Goal: Find specific page/section: Find specific page/section

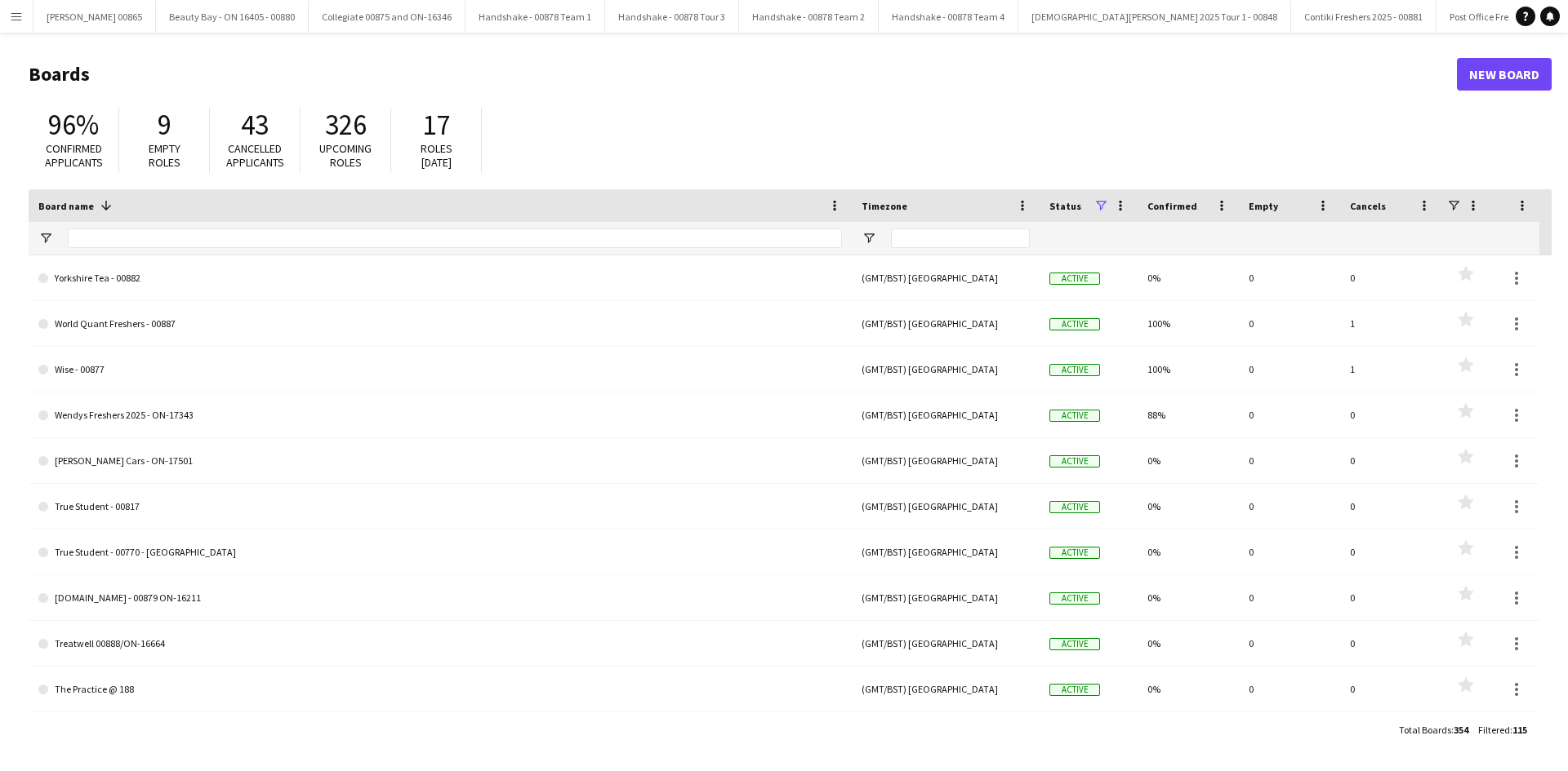
click at [177, 213] on div "Board name 1" at bounding box center [430, 205] width 784 height 24
click at [13, 20] on app-icon "Menu" at bounding box center [16, 16] width 13 height 13
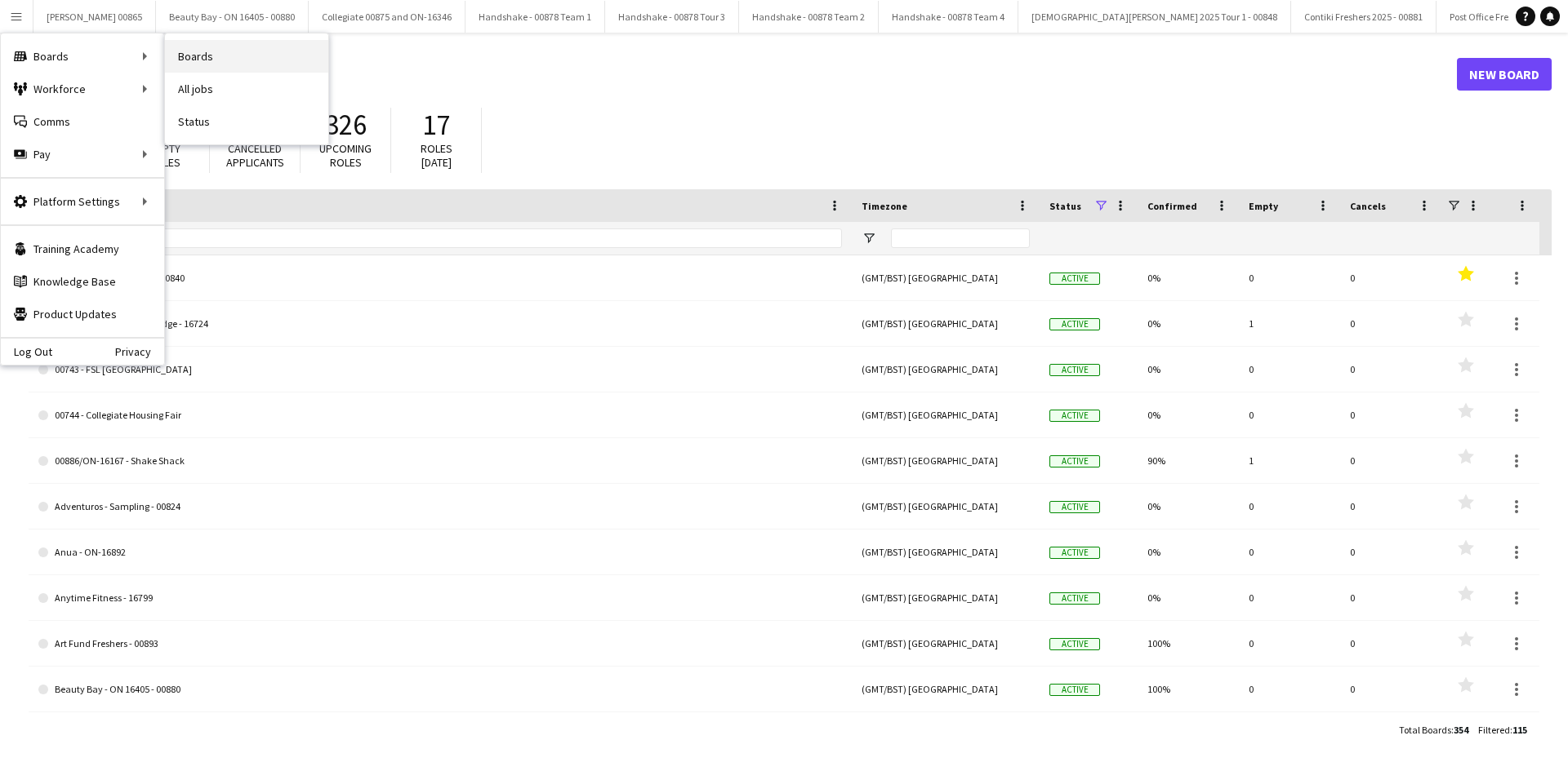
click at [238, 62] on link "Boards" at bounding box center [246, 56] width 163 height 33
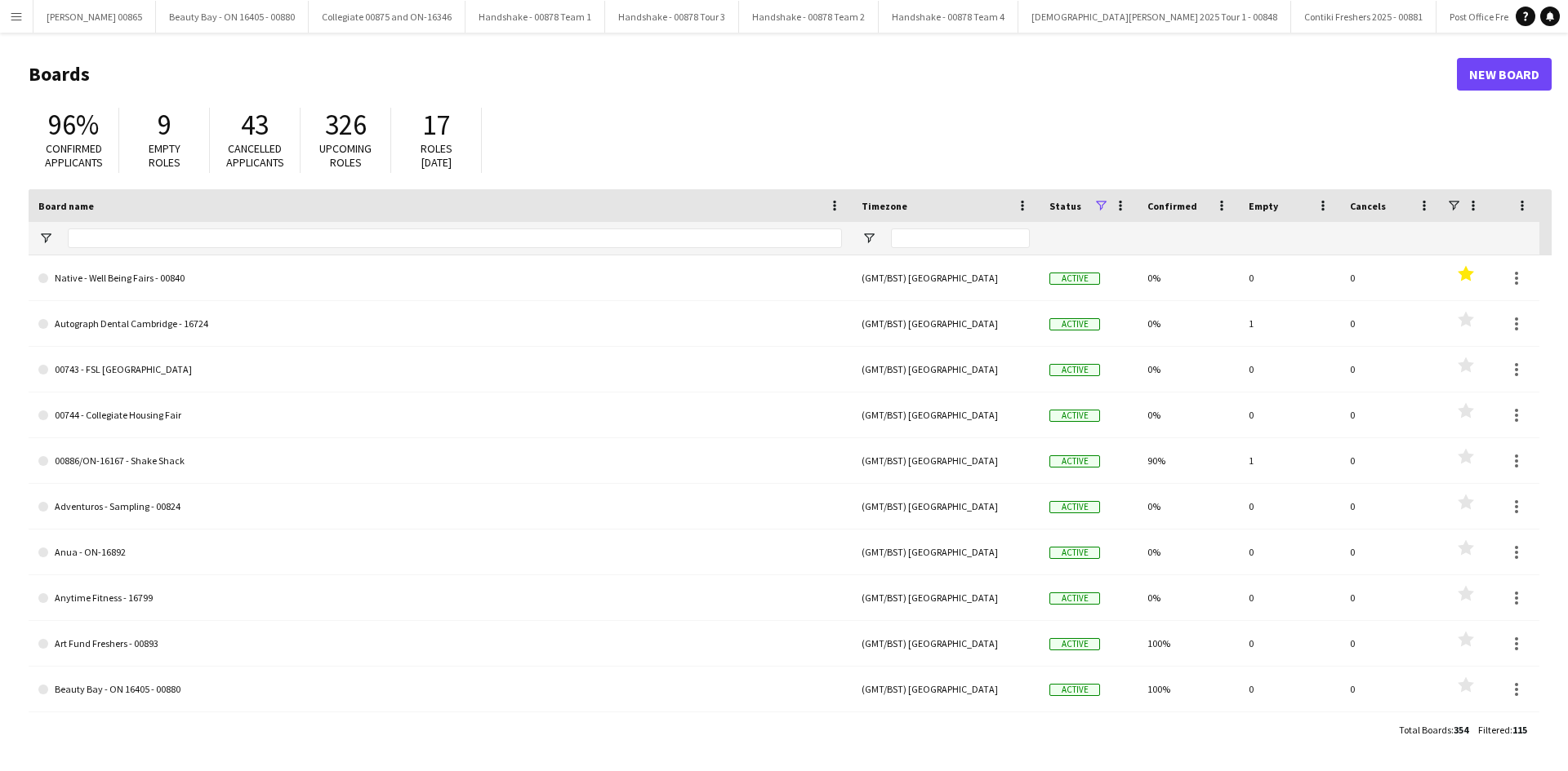
click at [15, 20] on app-icon "Menu" at bounding box center [16, 16] width 13 height 13
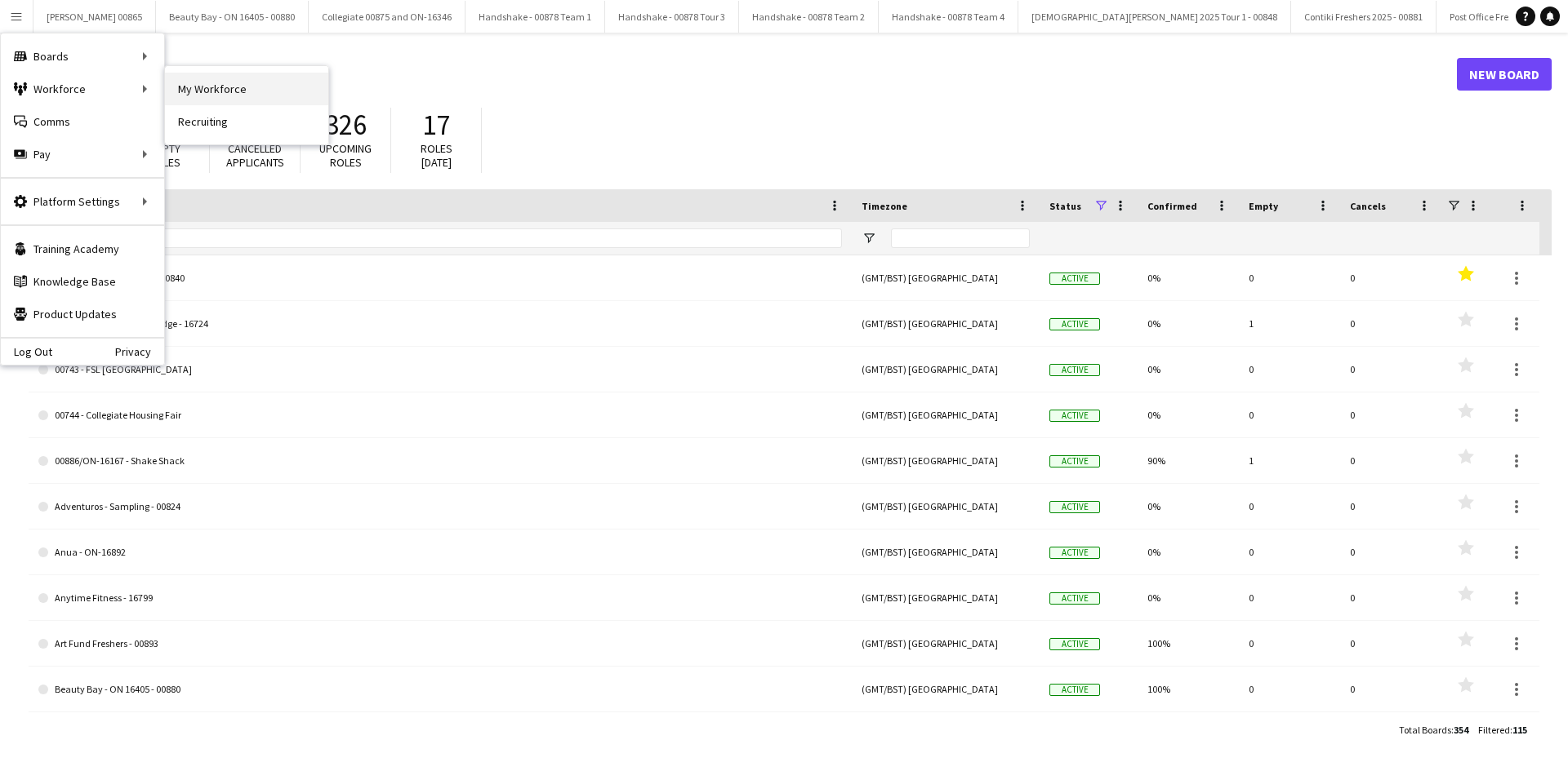
click at [234, 94] on link "My Workforce" at bounding box center [246, 88] width 163 height 33
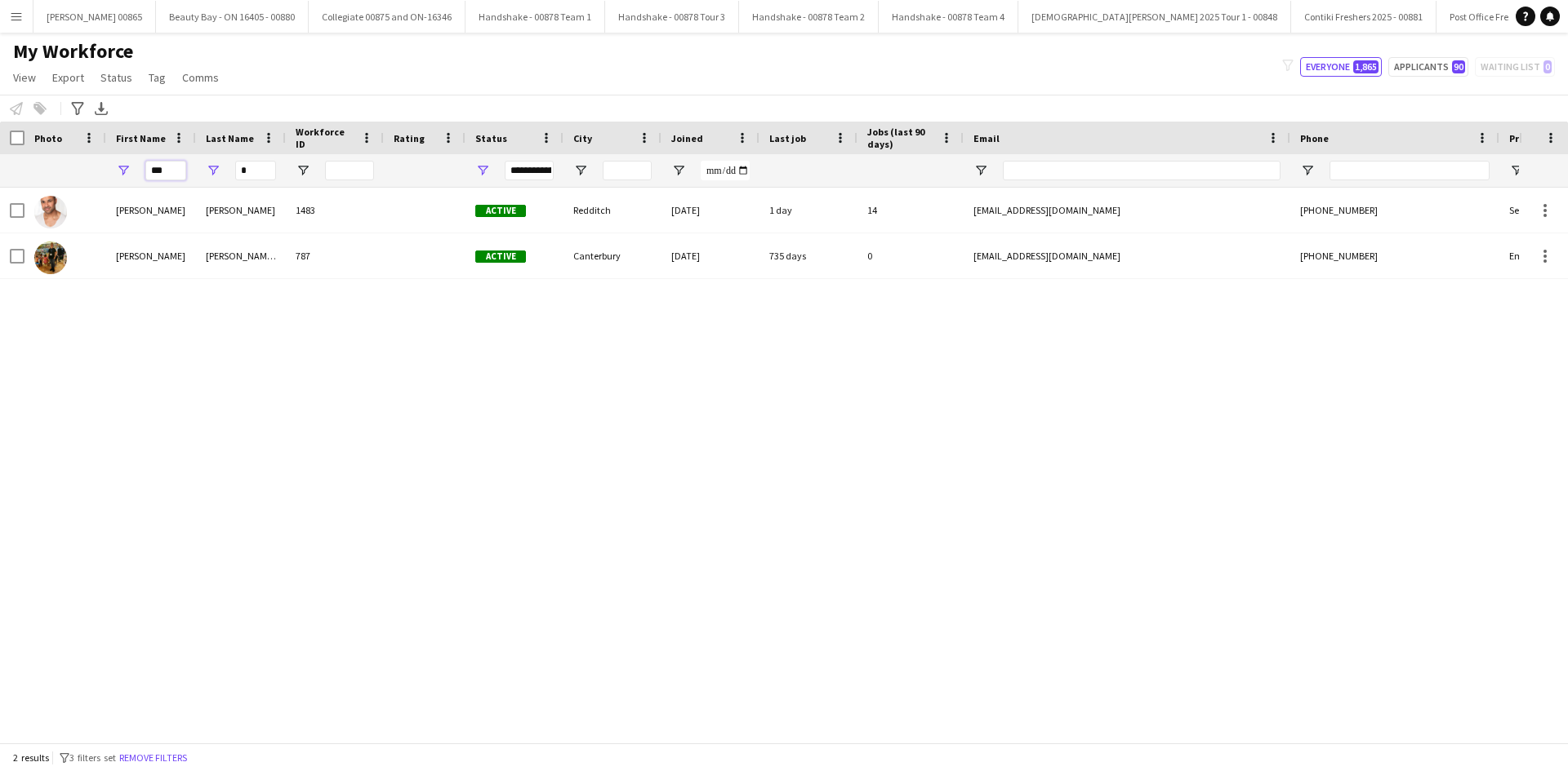
click at [171, 168] on input "***" at bounding box center [166, 170] width 41 height 20
click at [14, 19] on app-icon "Menu" at bounding box center [16, 16] width 13 height 13
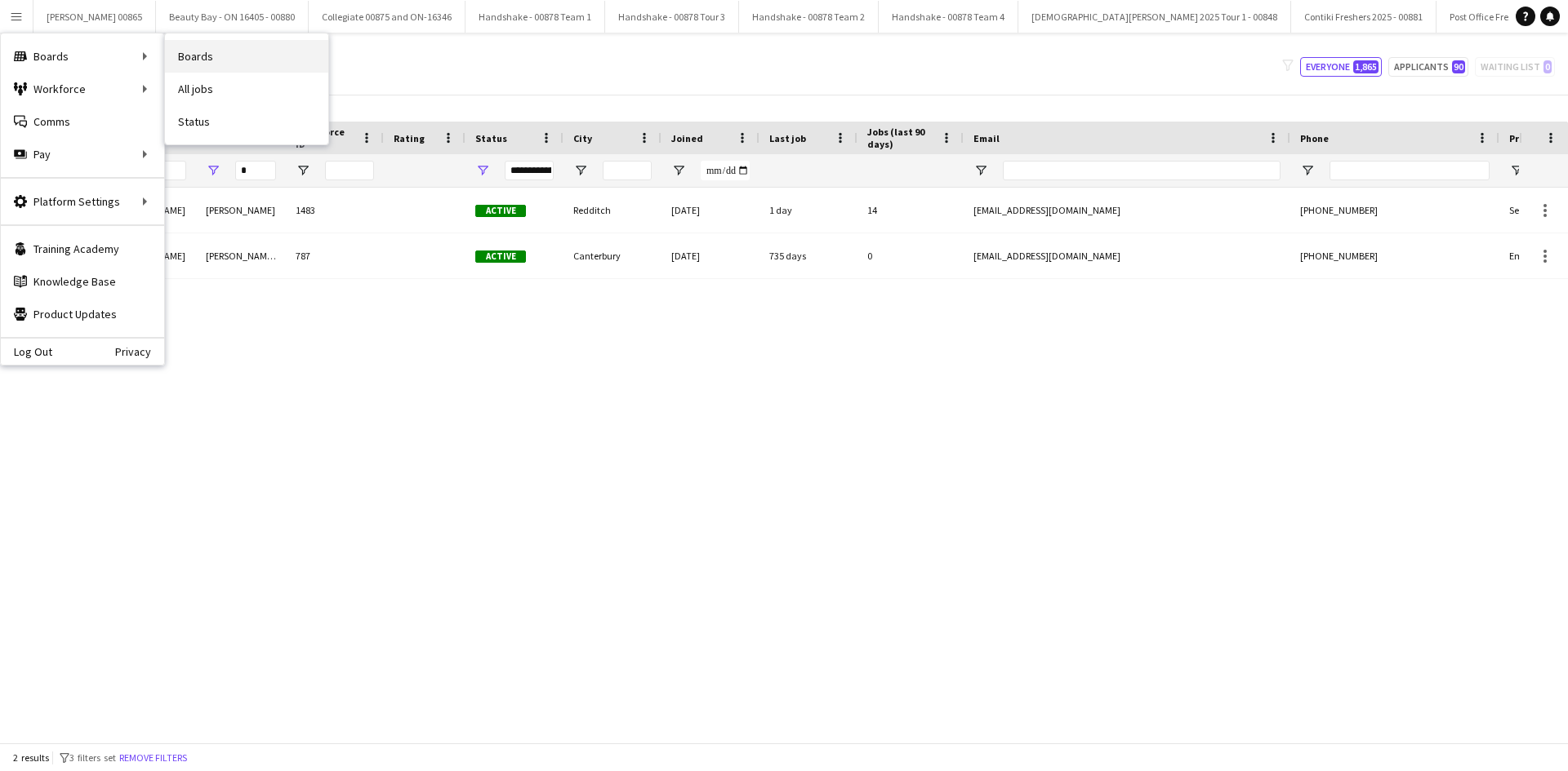
click at [222, 63] on link "Boards" at bounding box center [246, 56] width 163 height 33
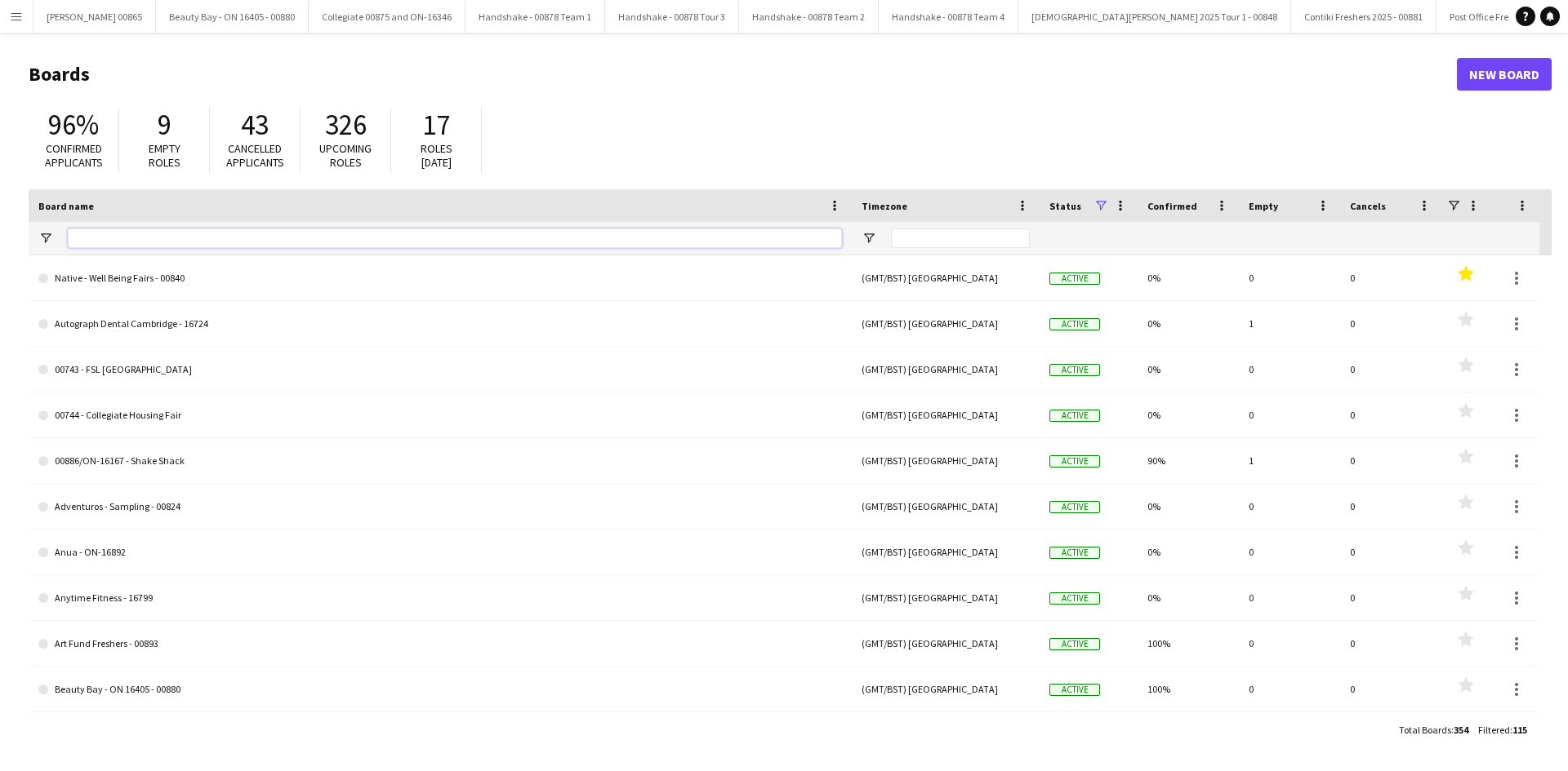
click at [211, 237] on input "Board name Filter Input" at bounding box center [455, 238] width 774 height 20
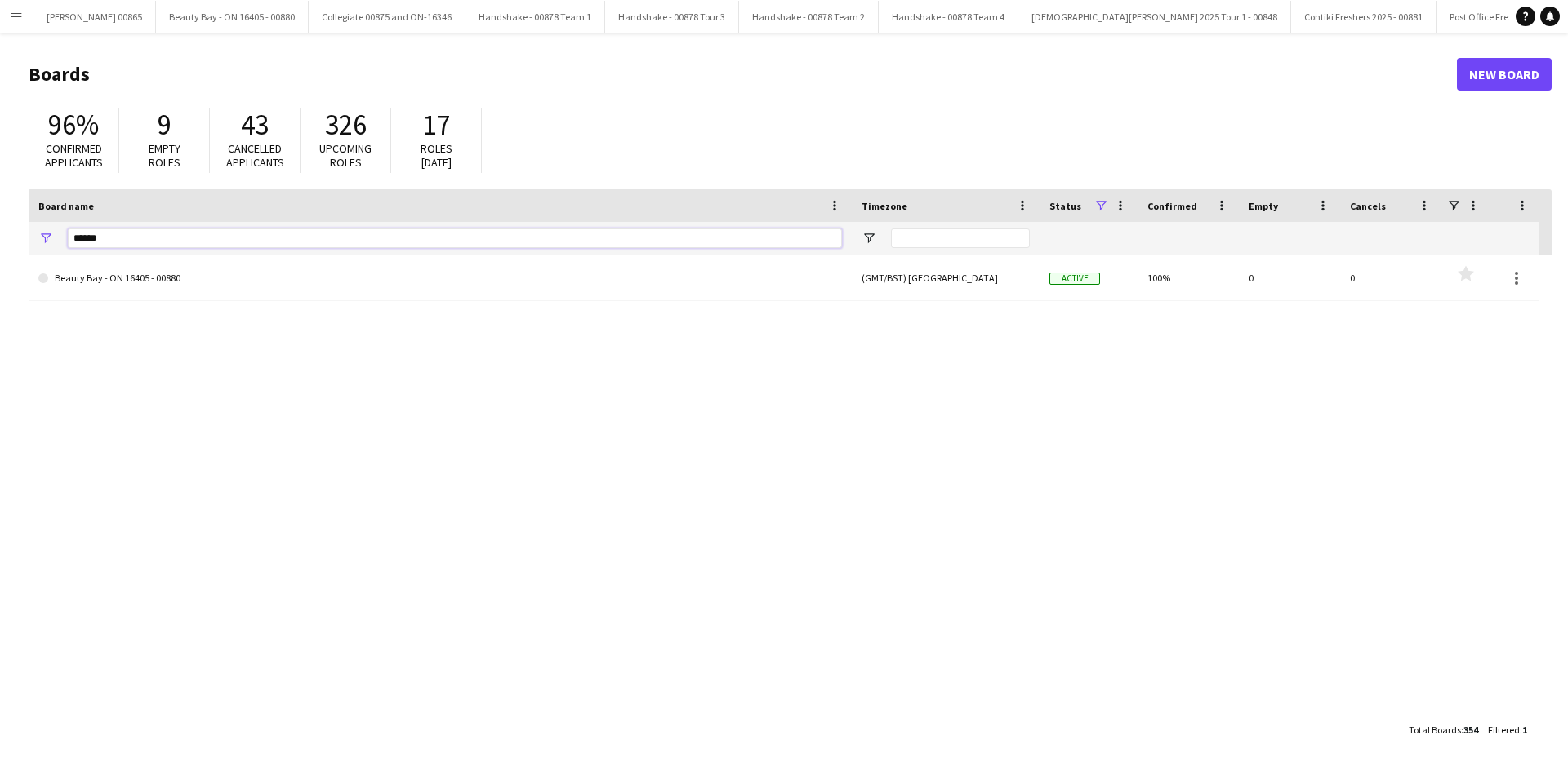
type input "******"
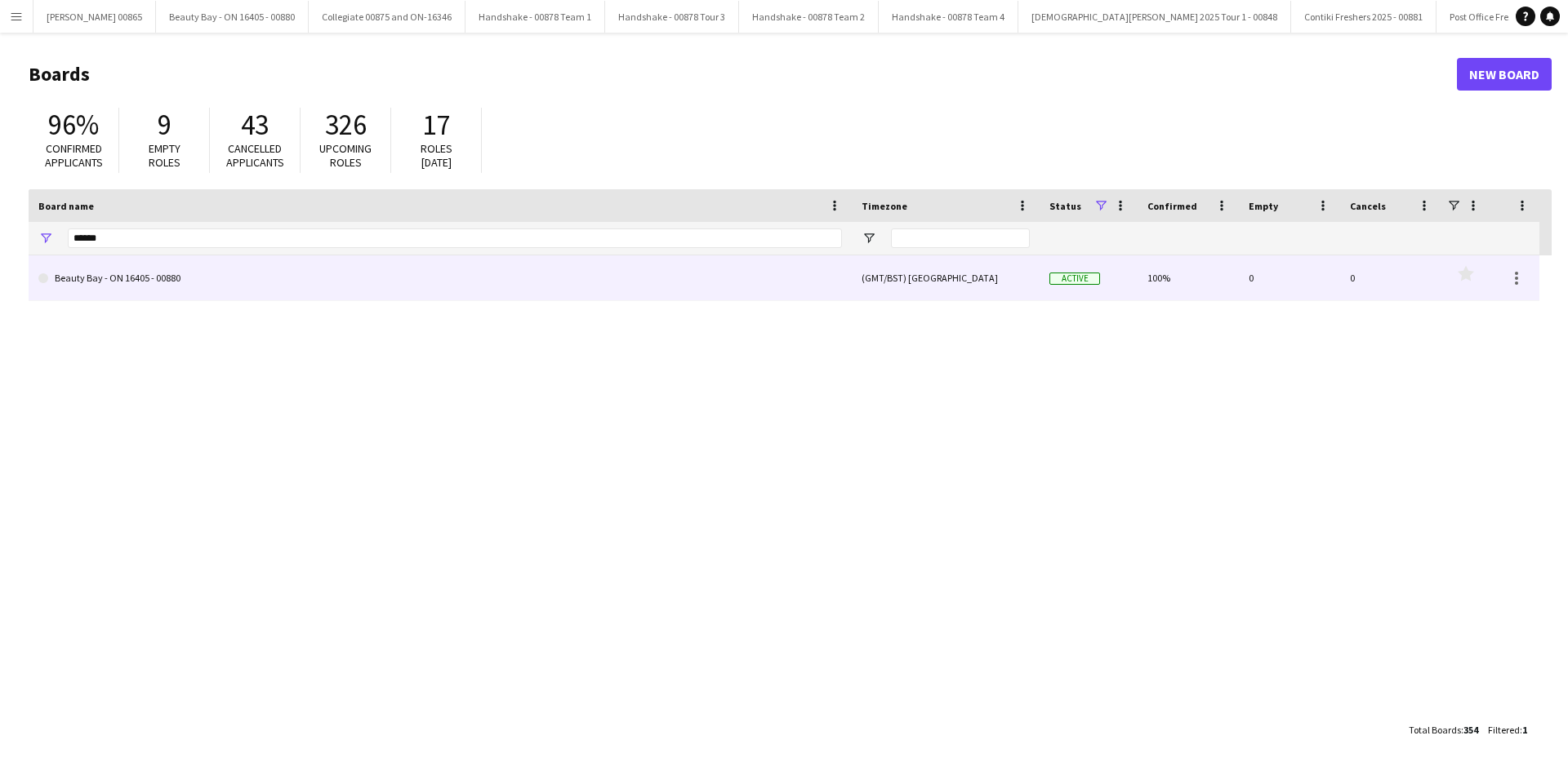
click at [219, 272] on link "Beauty Bay - ON 16405 - 00880" at bounding box center [440, 278] width 804 height 46
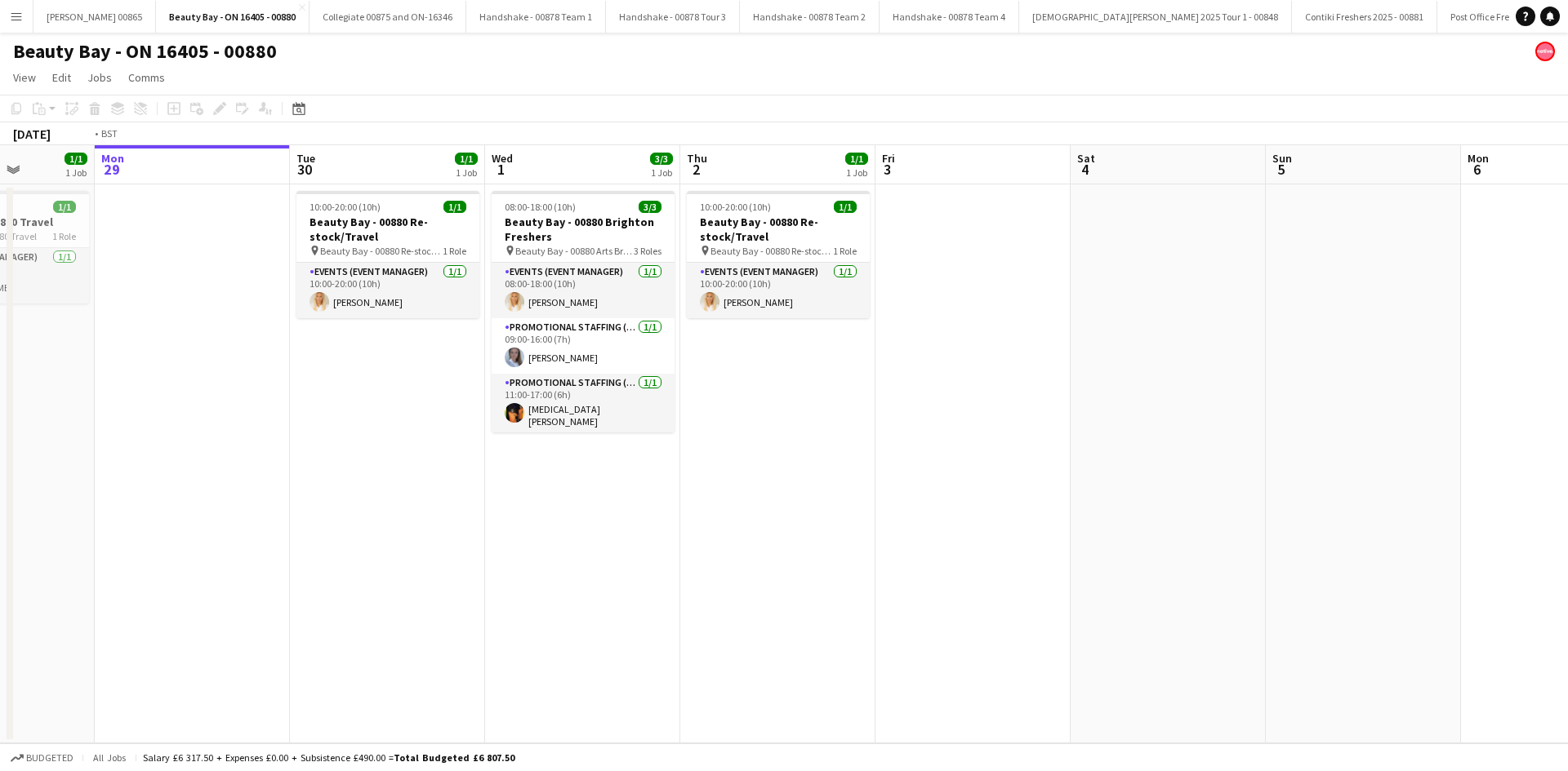
drag, startPoint x: 739, startPoint y: 468, endPoint x: 629, endPoint y: 468, distance: 110.0
click at [650, 468] on app-calendar-viewport "Fri 26 3/3 1 Job Sat 27 3/3 1 Job Sun 28 1/1 1 Job Mon 29 Tue 30 1/1 1 Job Wed …" at bounding box center [784, 444] width 1568 height 598
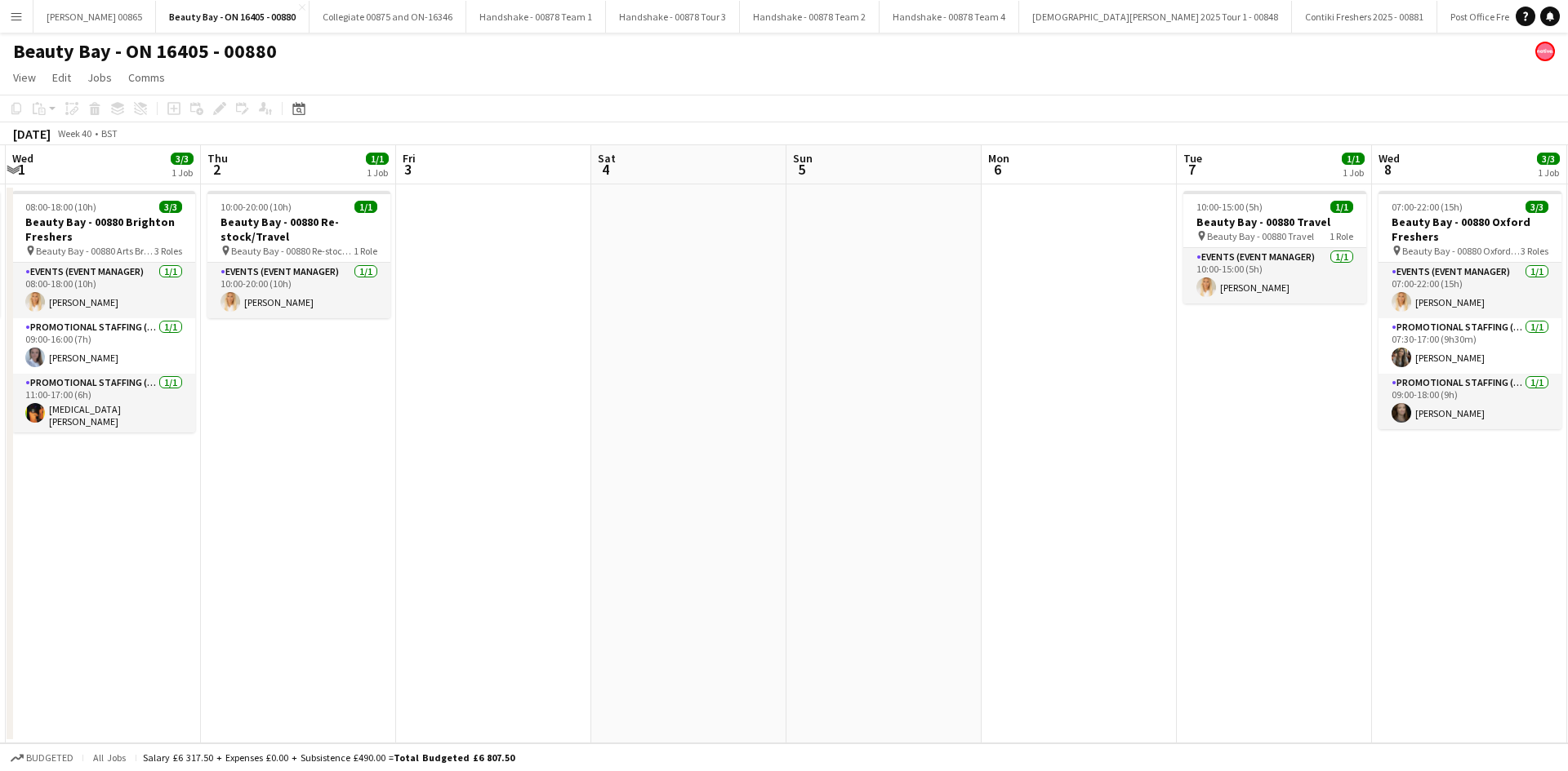
scroll to position [0, 648]
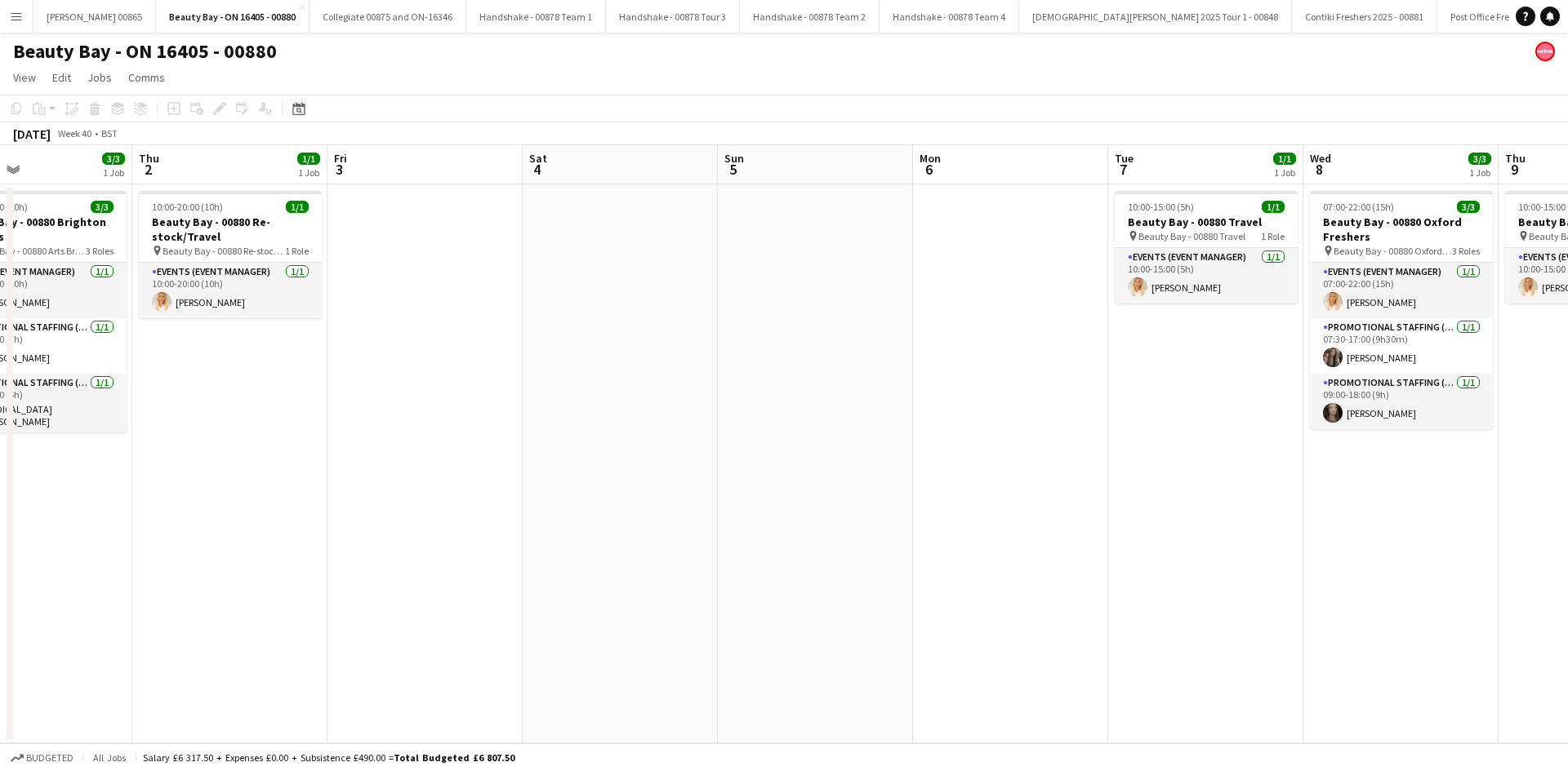
drag, startPoint x: 1048, startPoint y: 426, endPoint x: 980, endPoint y: 434, distance: 68.5
click at [980, 434] on app-calendar-viewport "Sun 28 1/1 1 Job Mon 29 Tue 30 1/1 1 Job Wed 1 3/3 1 Job Thu 2 1/1 1 Job Fri 3 …" at bounding box center [784, 444] width 1568 height 598
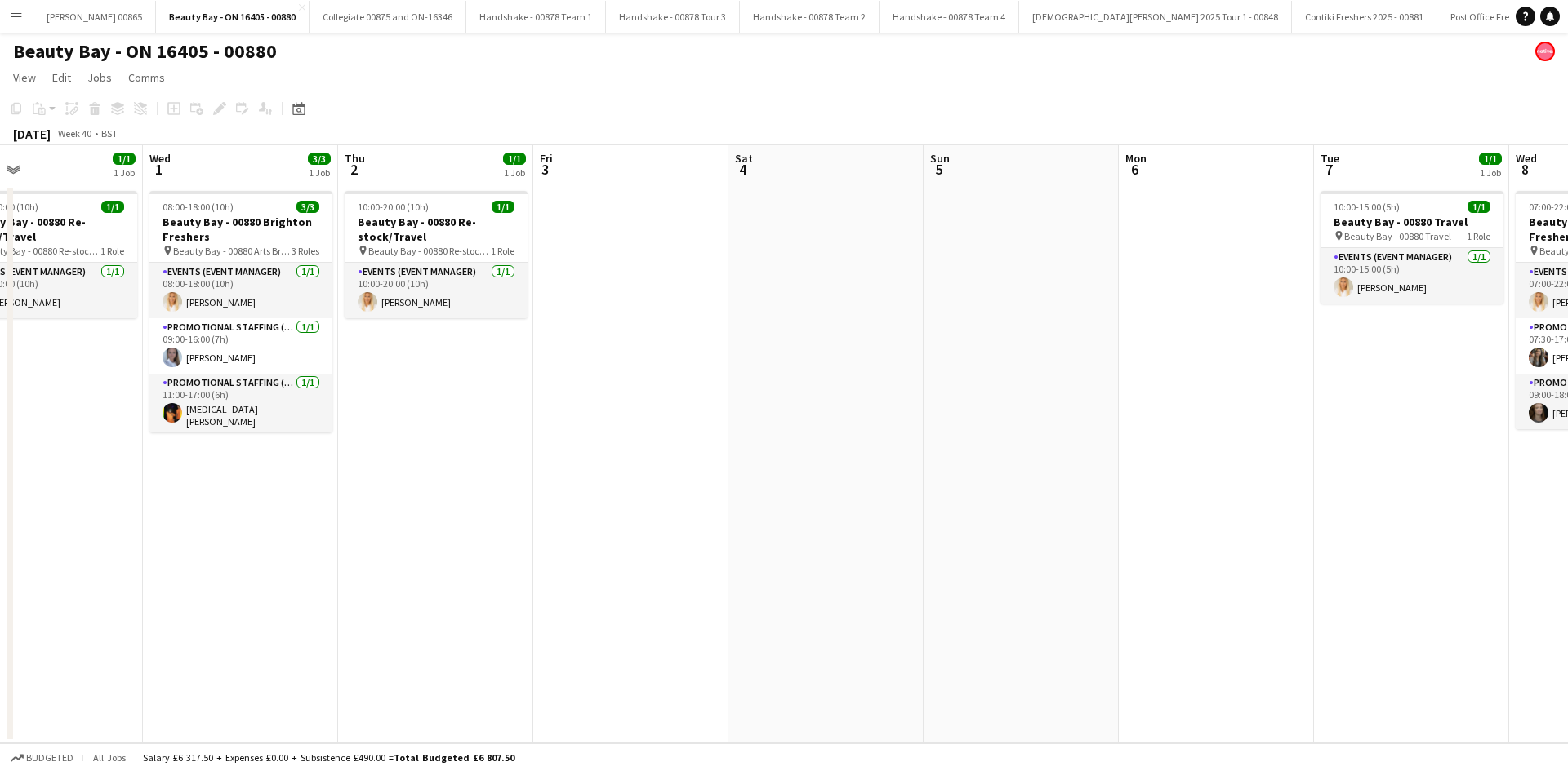
drag, startPoint x: 980, startPoint y: 434, endPoint x: 1186, endPoint y: 434, distance: 206.0
click at [1186, 434] on app-calendar-viewport "Sun 28 1/1 1 Job Mon 29 Tue 30 1/1 1 Job Wed 1 3/3 1 Job Thu 2 1/1 1 Job Fri 3 …" at bounding box center [784, 444] width 1568 height 598
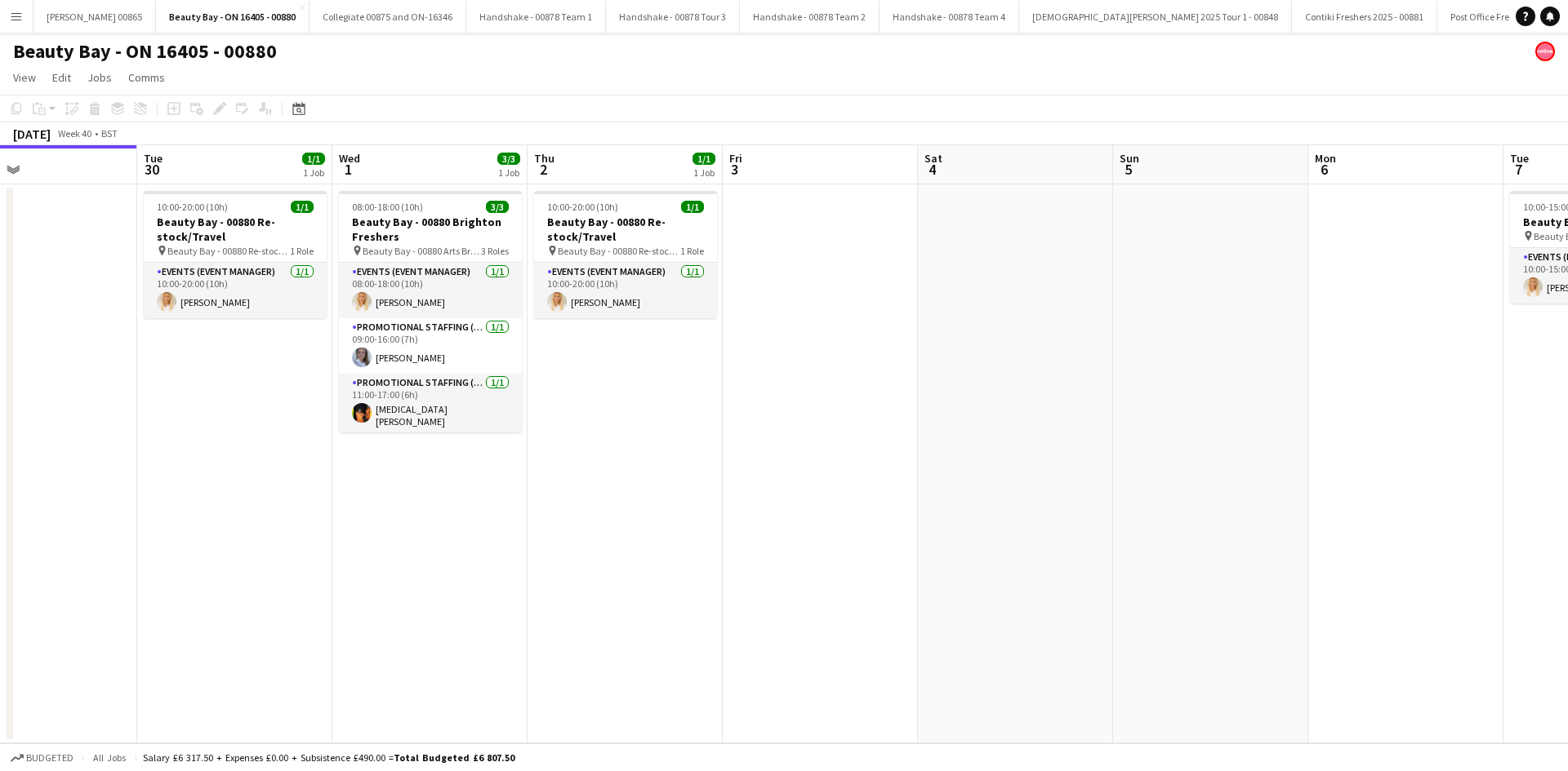
scroll to position [0, 446]
drag, startPoint x: 675, startPoint y: 436, endPoint x: 866, endPoint y: 435, distance: 191.0
click at [866, 435] on app-calendar-viewport "Sat 27 3/3 1 Job Sun 28 1/1 1 Job Mon 29 Tue 30 1/1 1 Job Wed 1 3/3 1 Job Thu 2…" at bounding box center [784, 444] width 1568 height 598
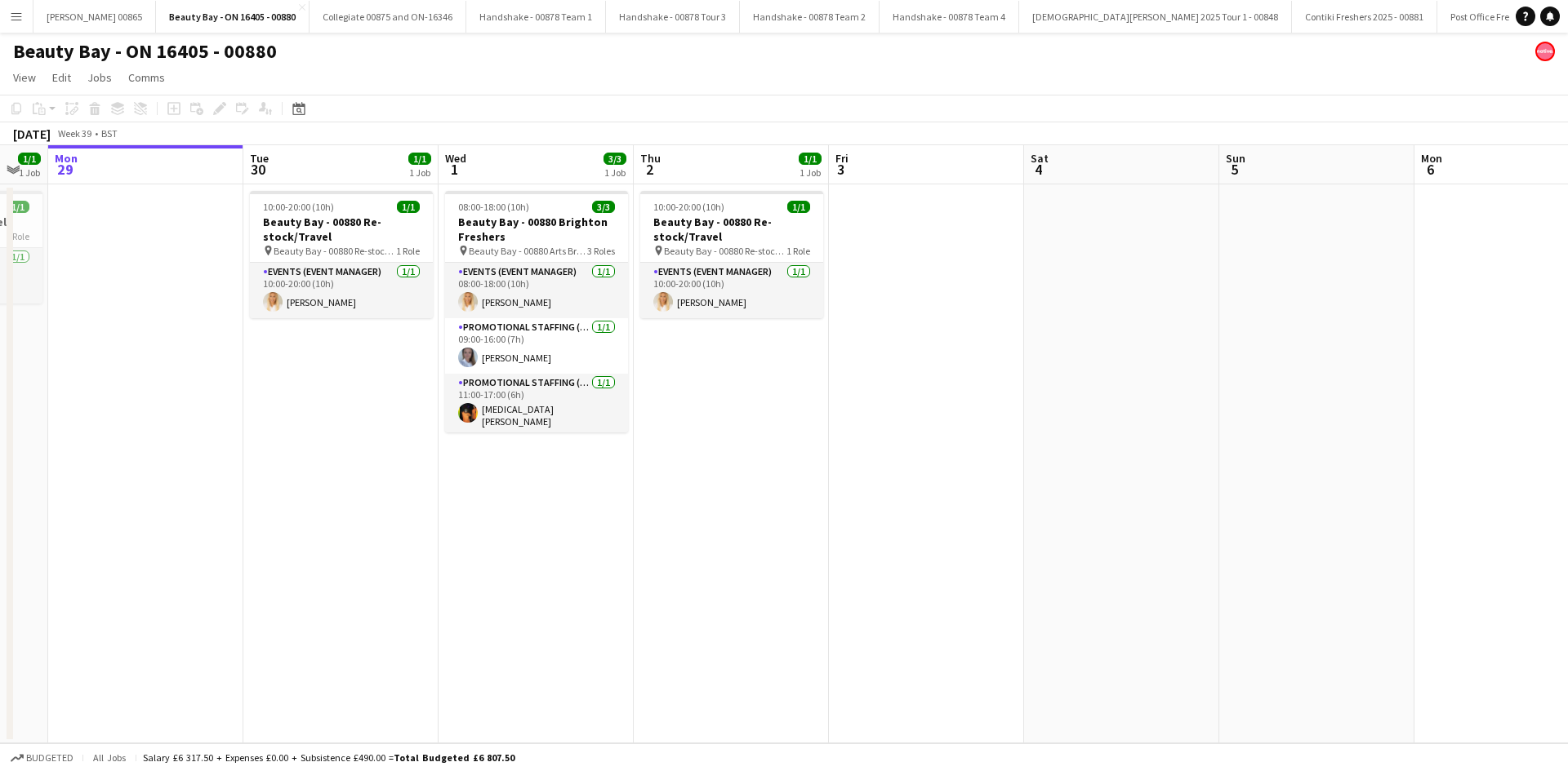
drag, startPoint x: 853, startPoint y: 434, endPoint x: 957, endPoint y: 429, distance: 104.1
click at [957, 429] on app-calendar-viewport "Sat 27 3/3 1 Job Sun 28 1/1 1 Job Mon 29 Tue 30 1/1 1 Job Wed 1 3/3 1 Job Thu 2…" at bounding box center [784, 444] width 1568 height 598
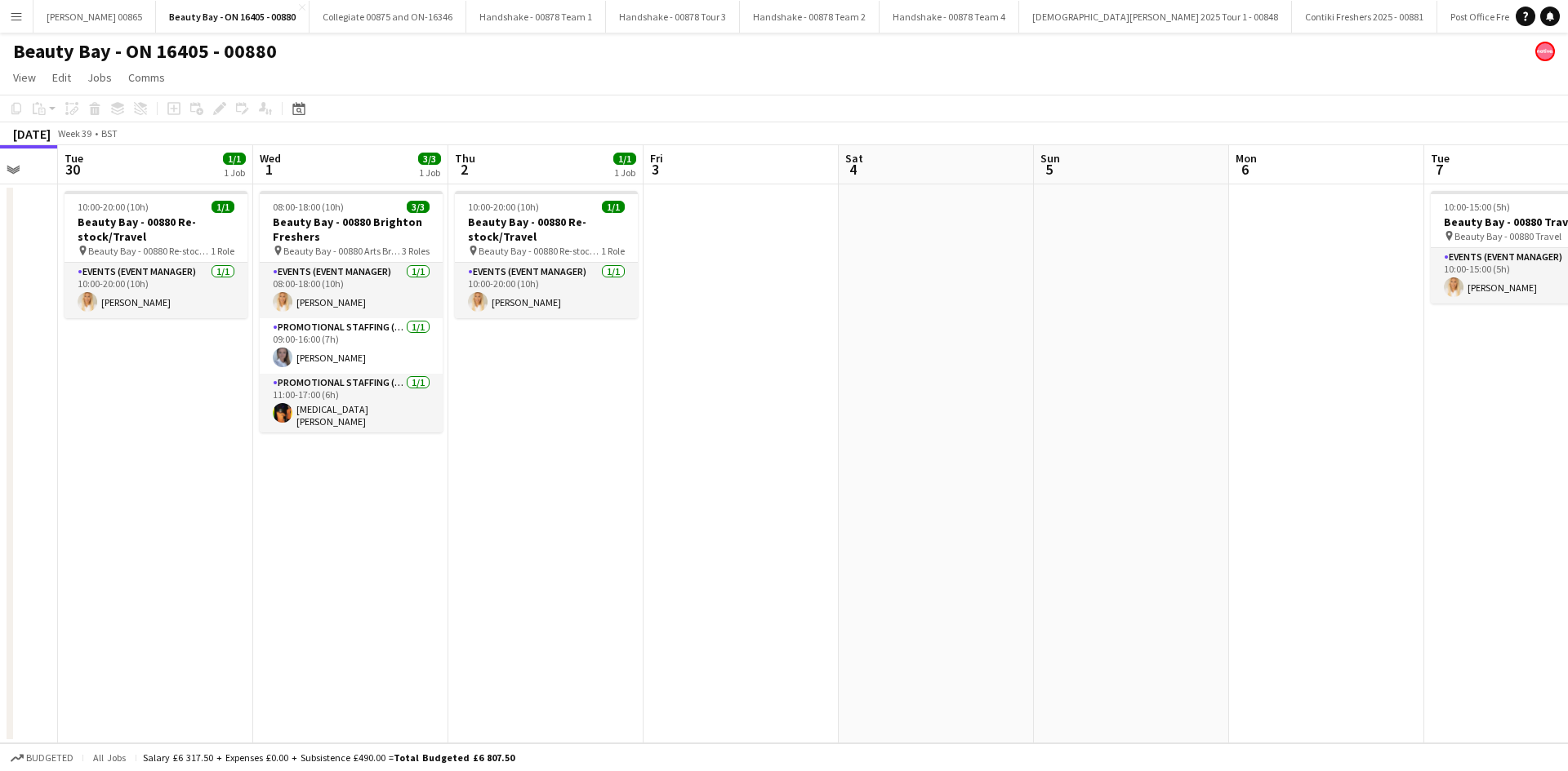
drag, startPoint x: 918, startPoint y: 446, endPoint x: 732, endPoint y: 449, distance: 186.0
click at [732, 449] on app-calendar-viewport "Sat 27 3/3 1 Job Sun 28 1/1 1 Job Mon 29 Tue 30 1/1 1 Job Wed 1 3/3 1 Job Thu 2…" at bounding box center [784, 444] width 1568 height 598
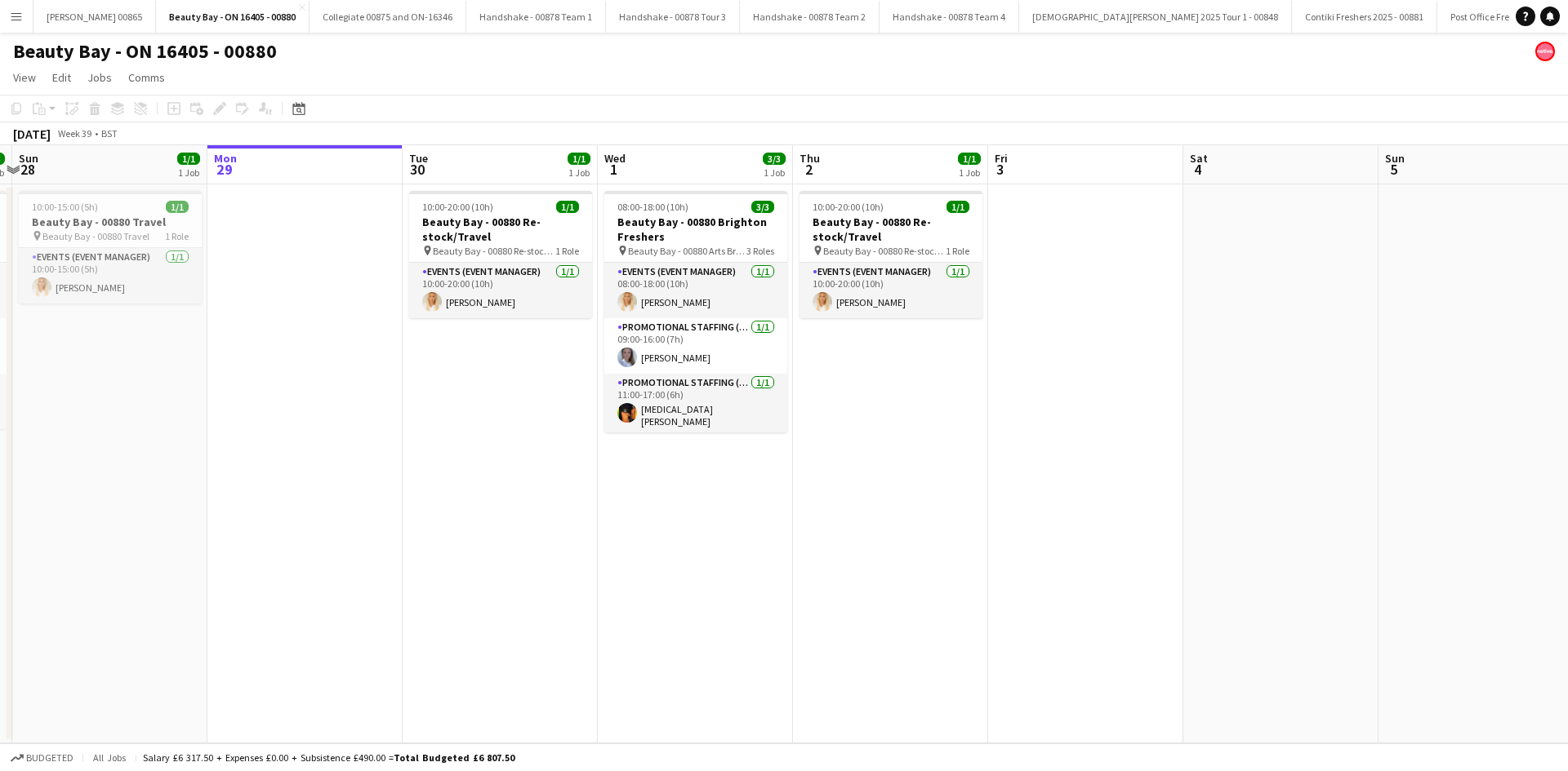
drag, startPoint x: 730, startPoint y: 453, endPoint x: 1051, endPoint y: 458, distance: 321.0
click at [1071, 460] on app-calendar-viewport "Fri 26 3/3 1 Job Sat 27 3/3 1 Job Sun 28 1/1 1 Job Mon 29 Tue 30 1/1 1 Job Wed …" at bounding box center [784, 444] width 1568 height 598
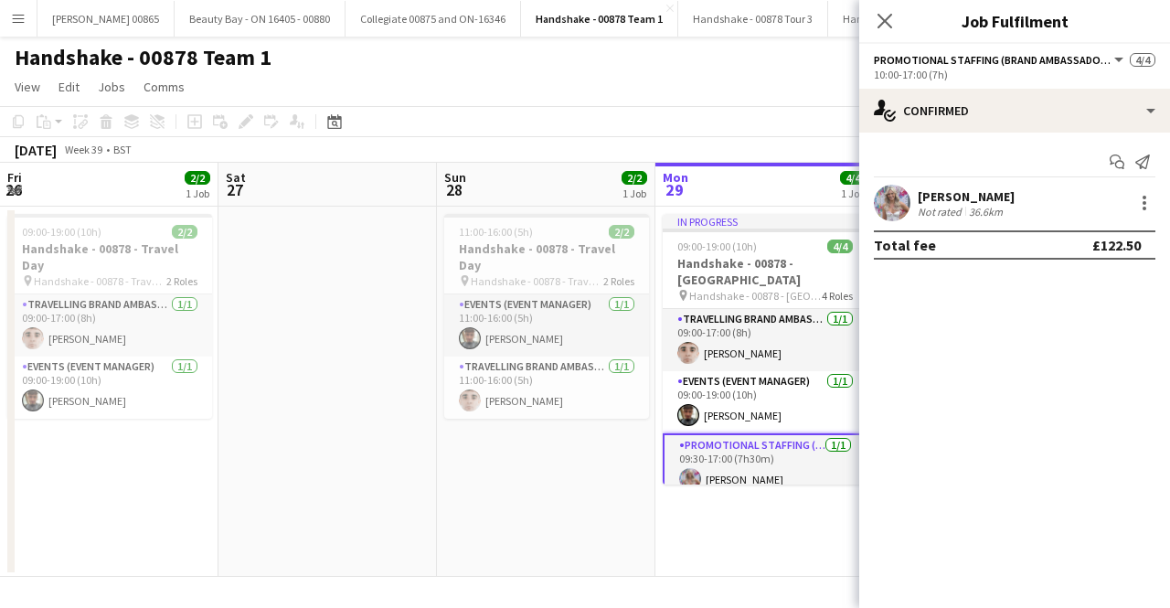
scroll to position [0, 437]
